Goal: Transaction & Acquisition: Purchase product/service

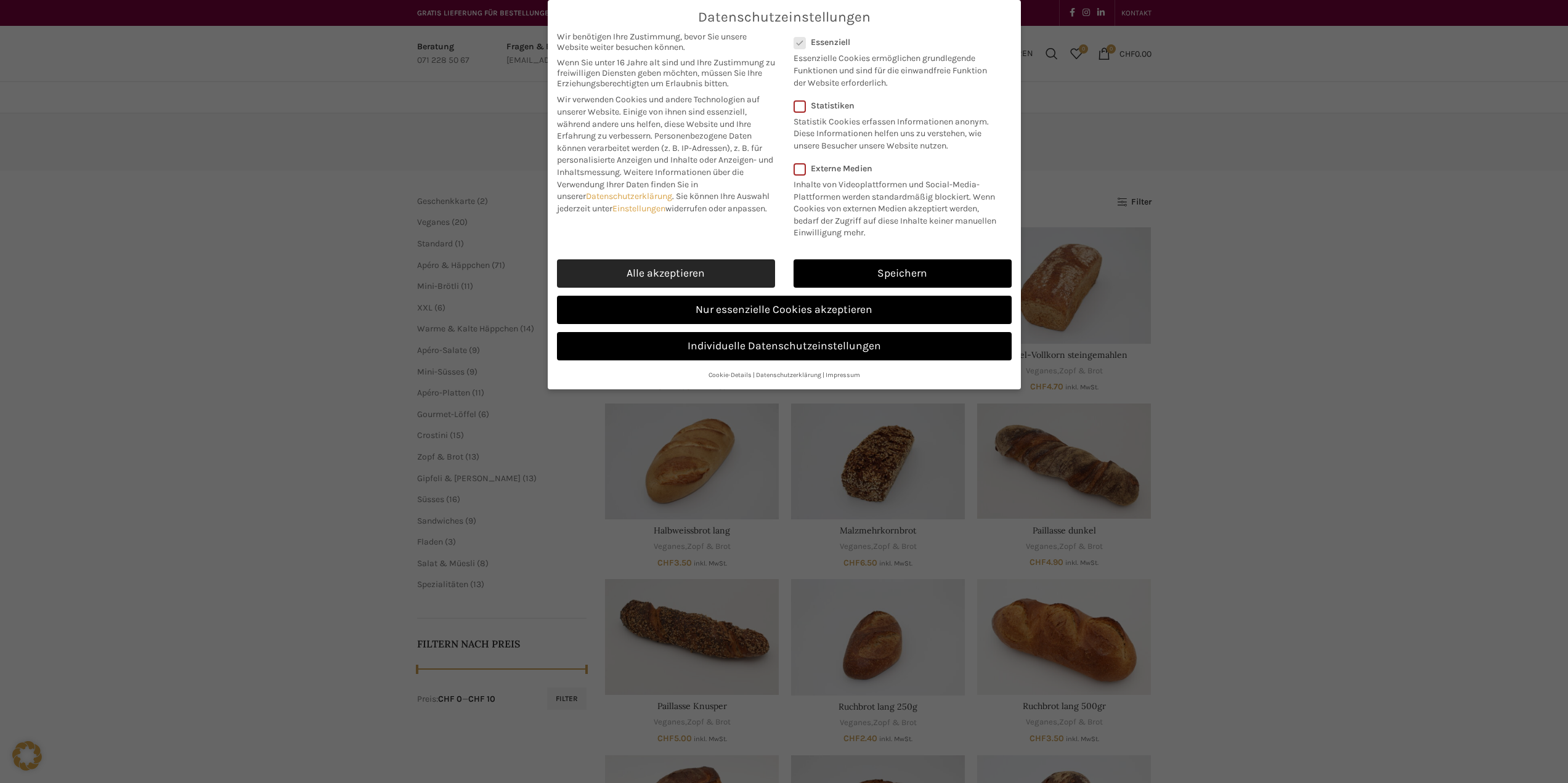
click at [730, 270] on link "Alle akzeptieren" at bounding box center [666, 274] width 218 height 28
checkbox input "true"
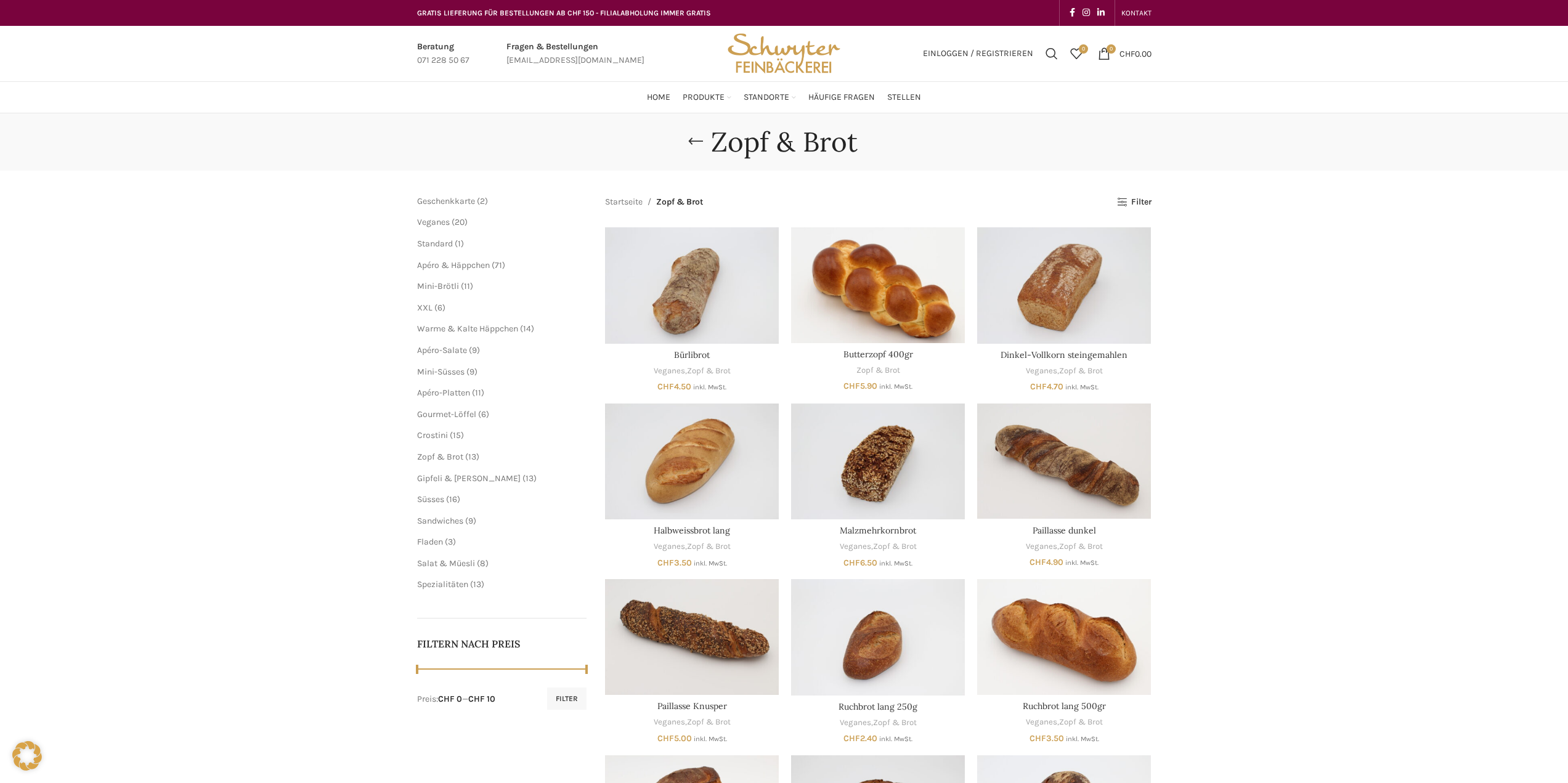
click at [1192, 396] on div "Zopf & Brot [GEOGRAPHIC_DATA] Geschenkkarte 2 2 Produkte Veganes 20 20 Produkte…" at bounding box center [784, 551] width 1568 height 874
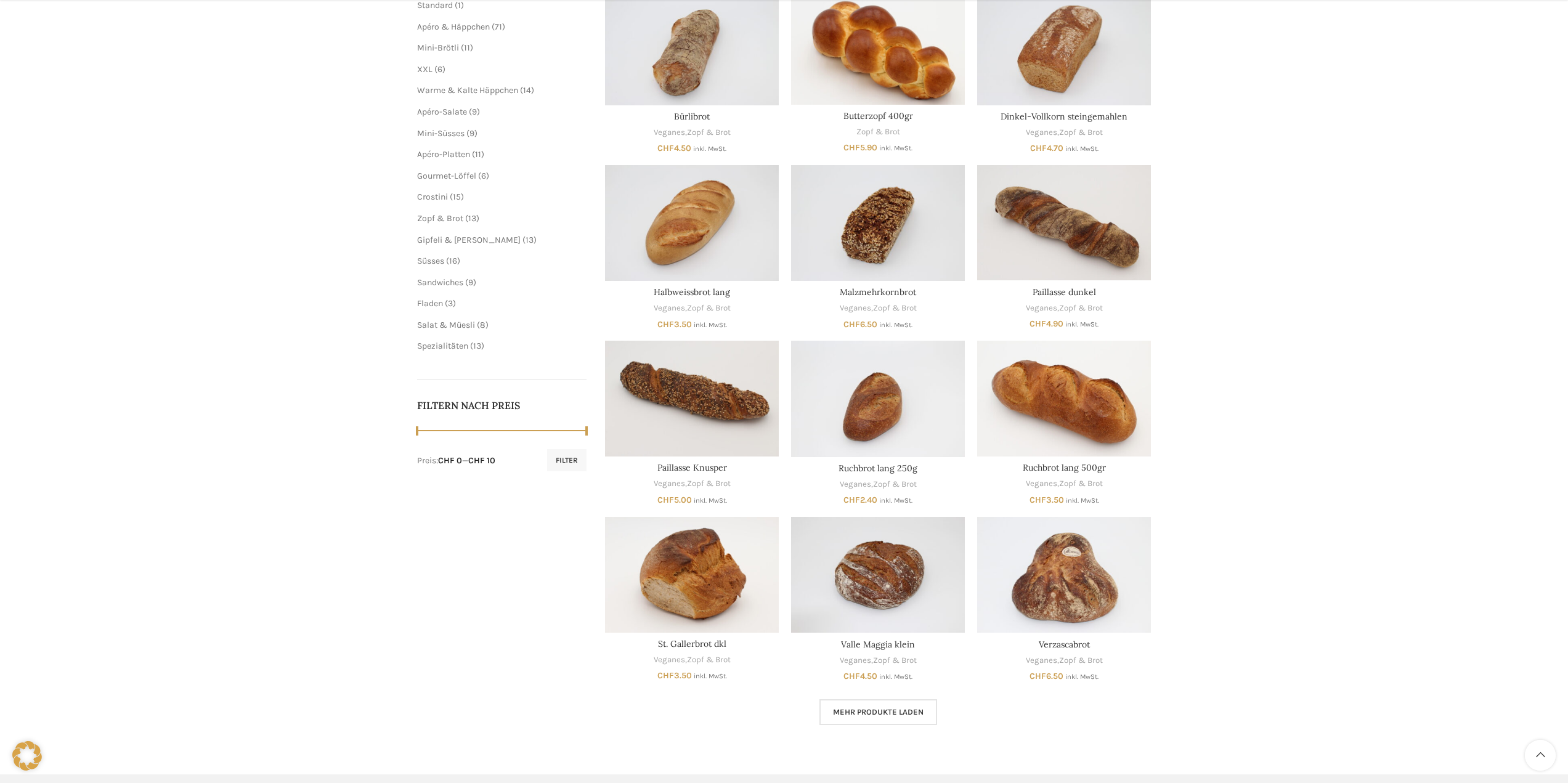
scroll to position [431, 0]
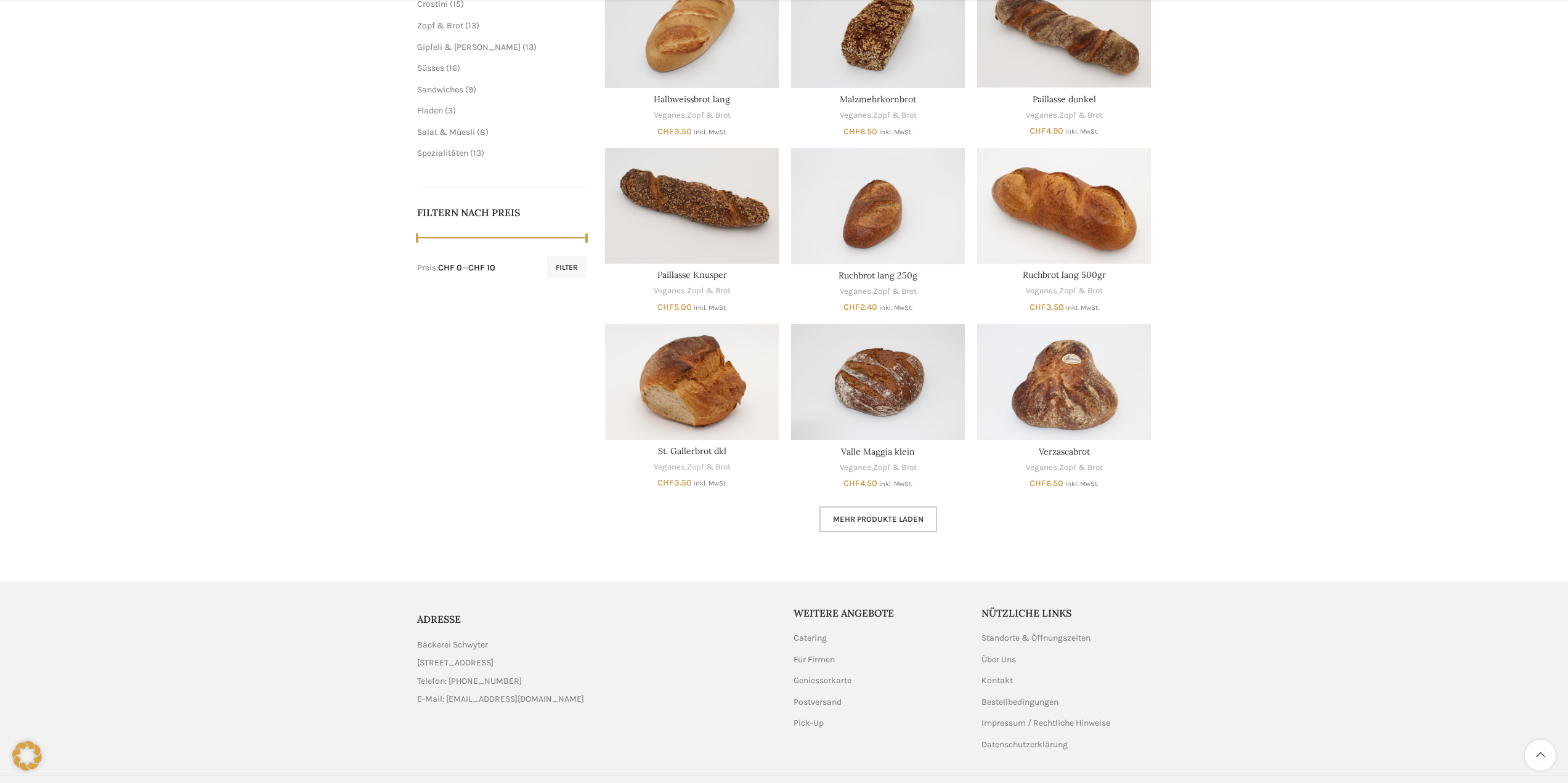
click at [884, 525] on link "Mehr Produkte laden" at bounding box center [878, 518] width 118 height 26
